Goal: Check status: Check status

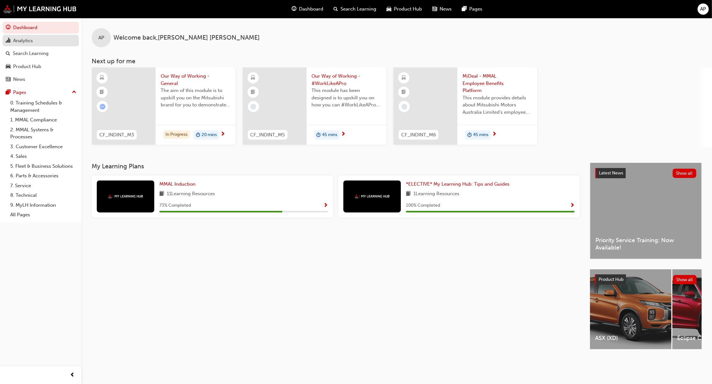
click at [30, 41] on div "Analytics" at bounding box center [23, 40] width 20 height 7
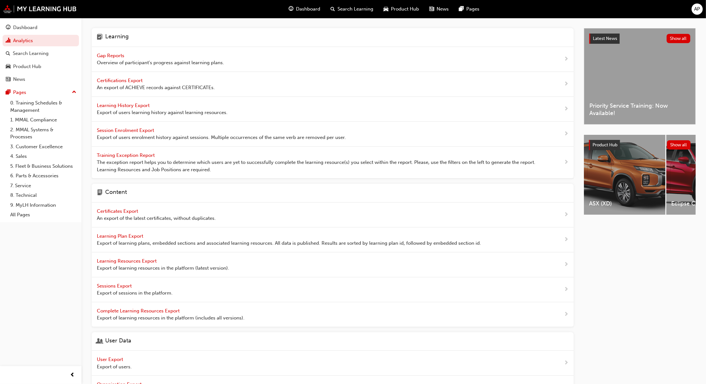
click at [112, 53] on span "Gap Reports" at bounding box center [111, 56] width 29 height 6
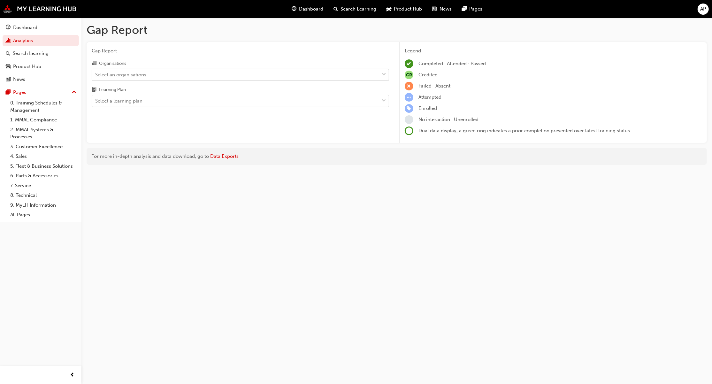
click at [163, 76] on div "Select an organisations" at bounding box center [235, 74] width 287 height 11
click at [96, 76] on input "Organisations Select an organisations" at bounding box center [95, 74] width 1 height 5
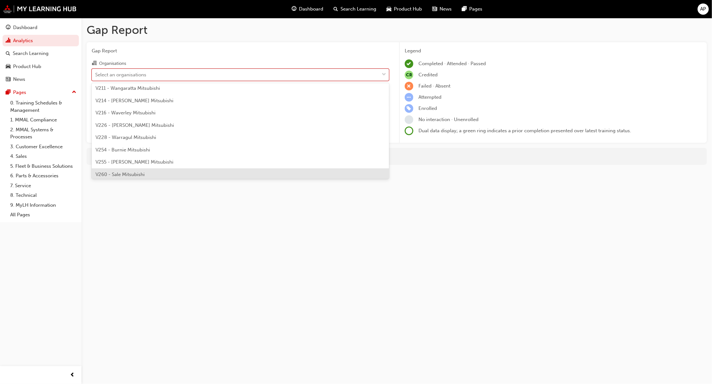
scroll to position [1746, 0]
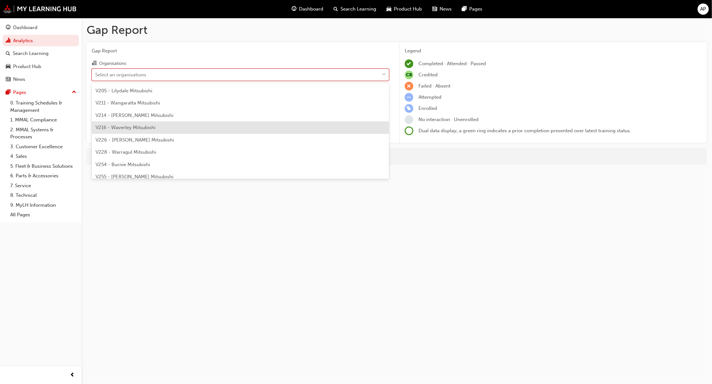
click at [137, 129] on span "V216 - Waverley Mitsubishi" at bounding box center [126, 128] width 60 height 6
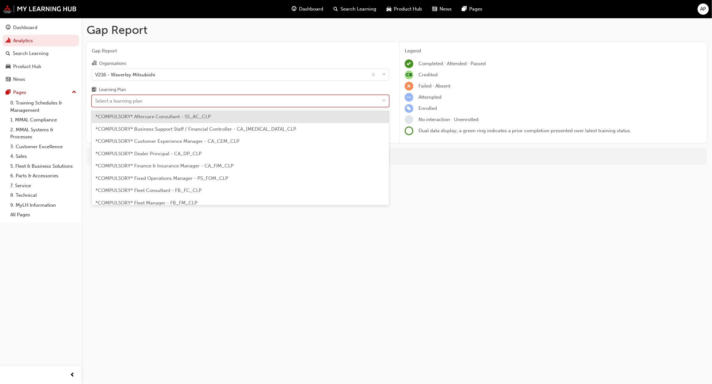
click at [176, 97] on div "Select a learning plan" at bounding box center [235, 101] width 287 height 11
click at [96, 98] on input "Learning Plan option *COMPULSORY* Aftercare Consultant - SS_AC_CLP focused, 1 o…" at bounding box center [95, 100] width 1 height 5
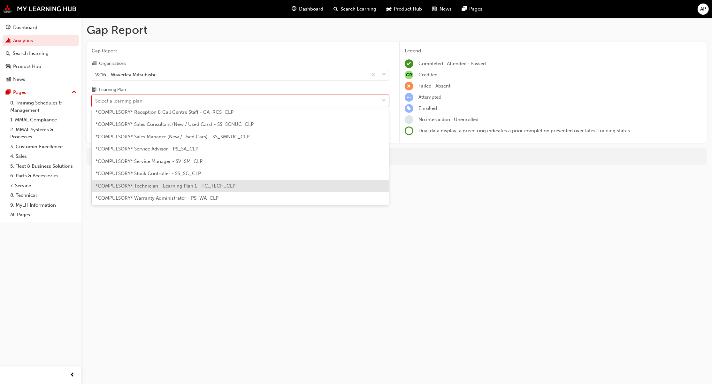
scroll to position [170, 0]
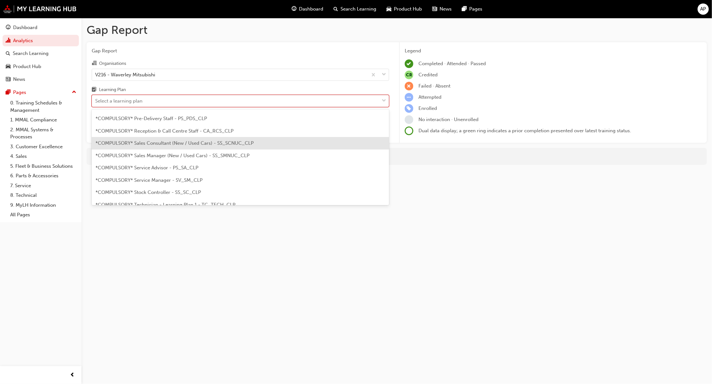
click at [169, 146] on div "*COMPULSORY* Sales Consultant (New / Used Cars) - SS_SCNUC_CLP" at bounding box center [240, 143] width 297 height 12
